Goal: Book appointment/travel/reservation

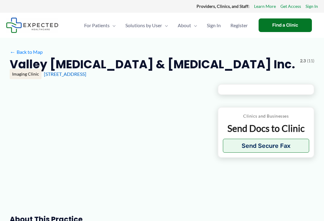
type input "**********"
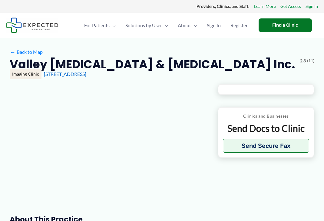
type input "**********"
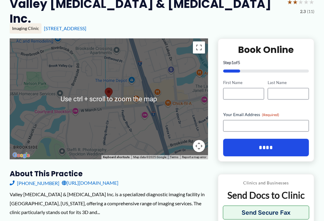
scroll to position [30, 0]
